Goal: Task Accomplishment & Management: Manage account settings

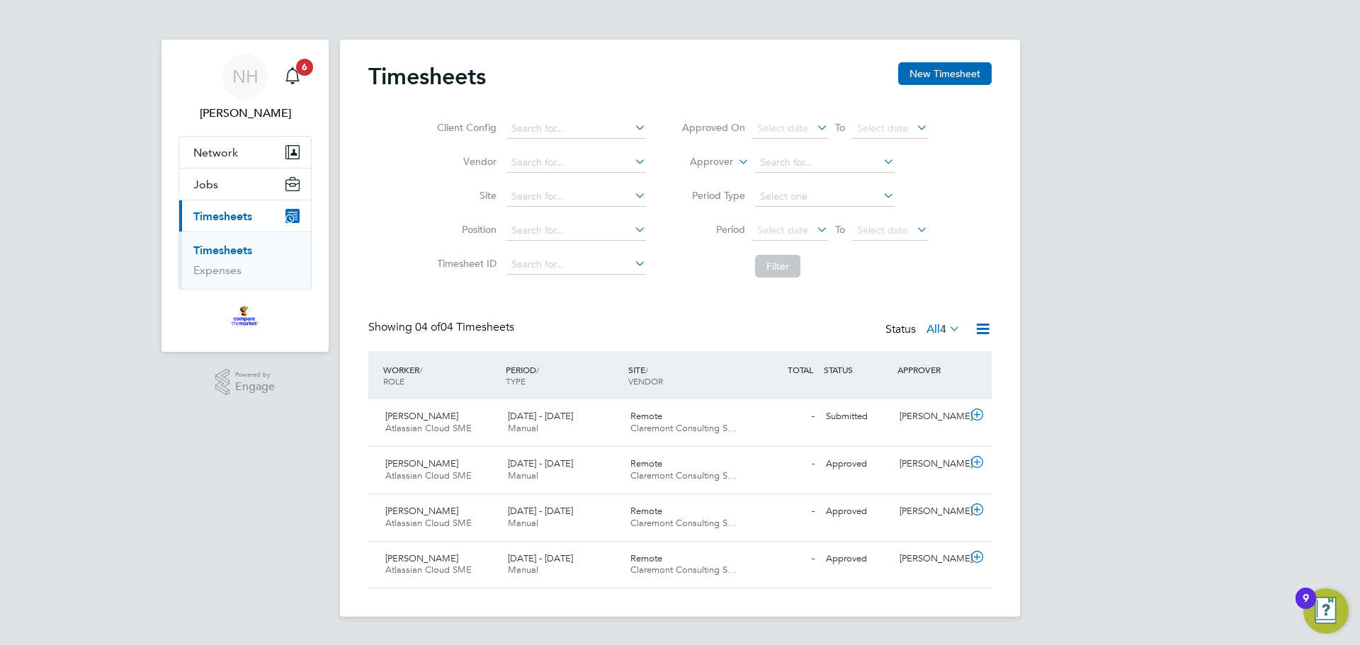
click at [922, 381] on div "APPROVER" at bounding box center [931, 370] width 74 height 26
click at [825, 428] on div "Submitted" at bounding box center [857, 416] width 74 height 23
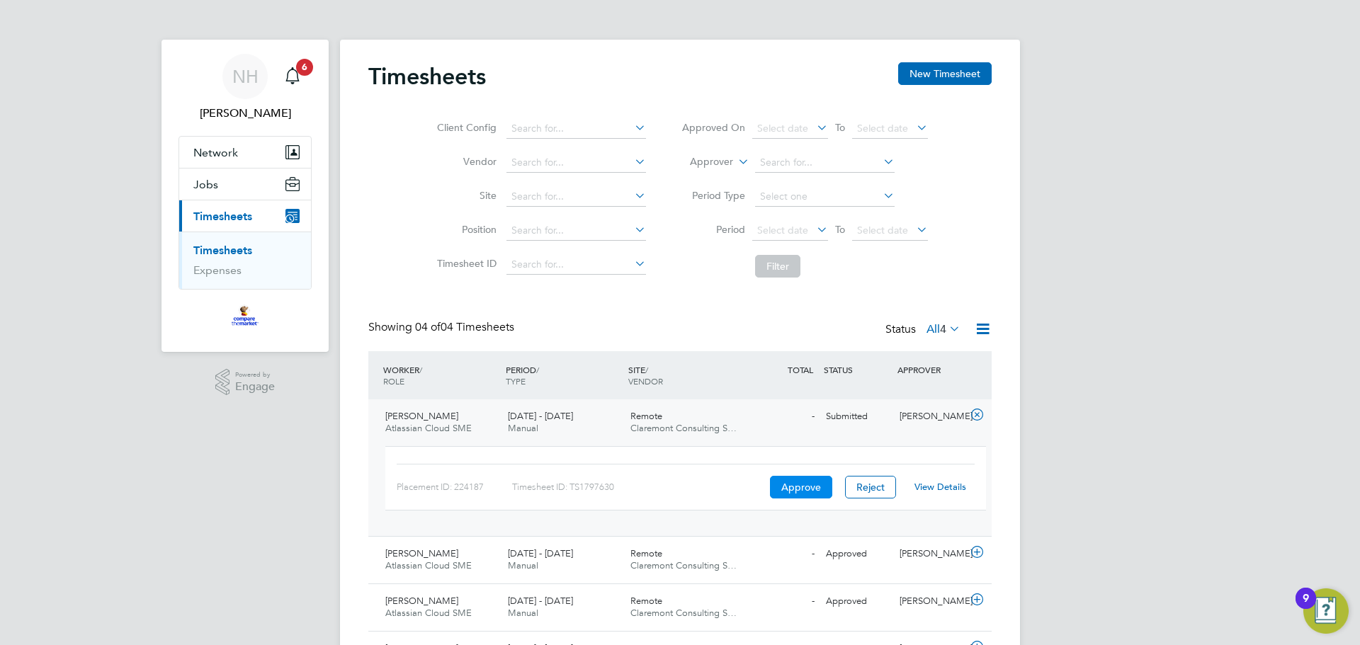
click at [810, 486] on button "Approve" at bounding box center [801, 487] width 62 height 23
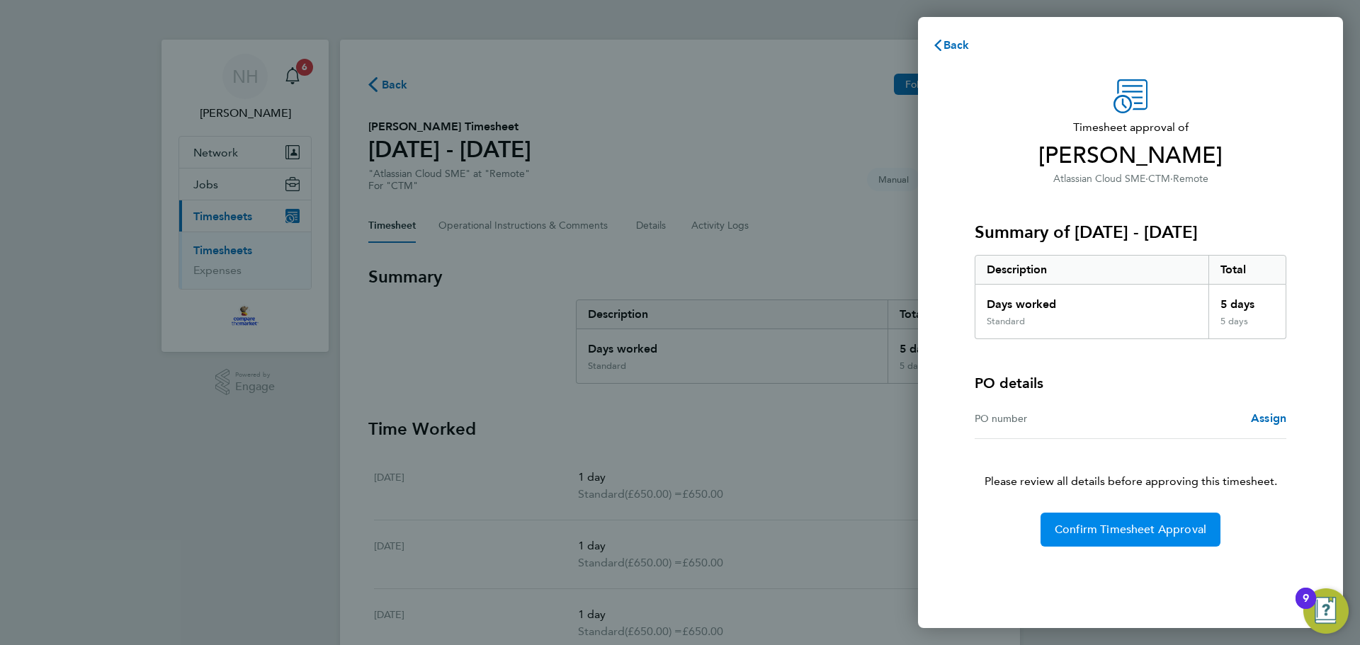
click at [1156, 533] on span "Confirm Timesheet Approval" at bounding box center [1131, 530] width 152 height 14
